Goal: Transaction & Acquisition: Obtain resource

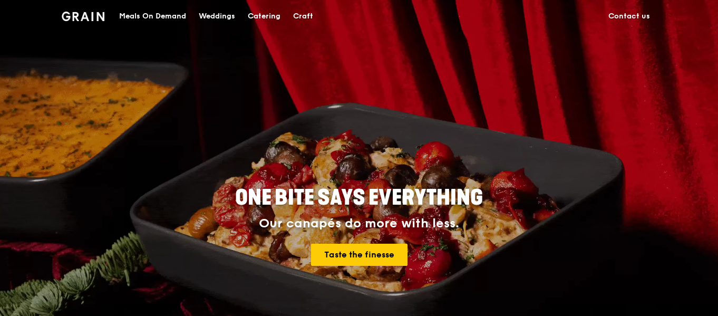
click at [261, 16] on div "Catering" at bounding box center [264, 17] width 33 height 32
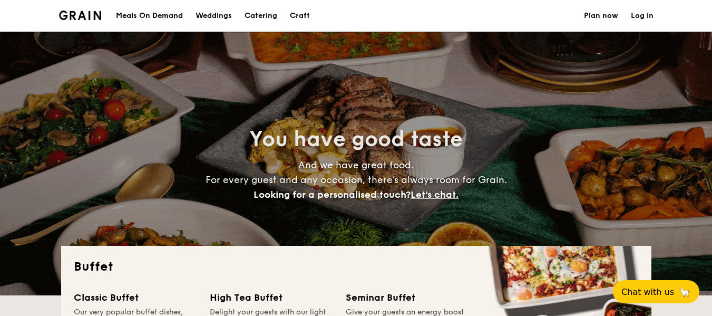
select select
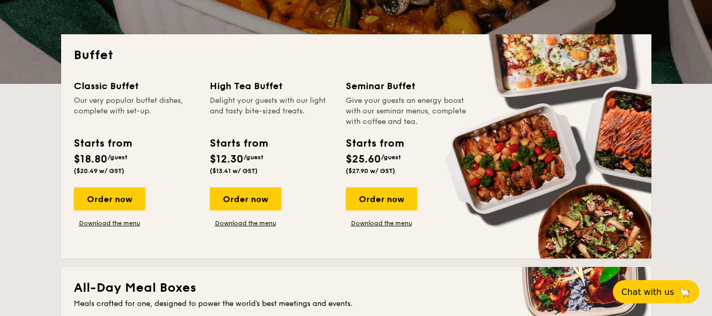
scroll to position [211, 0]
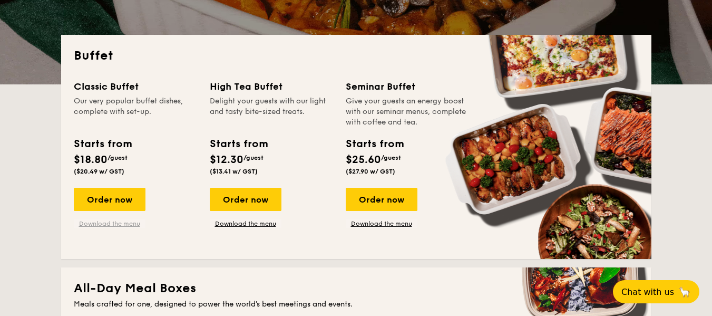
click at [115, 224] on link "Download the menu" at bounding box center [110, 223] width 72 height 8
